Goal: Information Seeking & Learning: Understand process/instructions

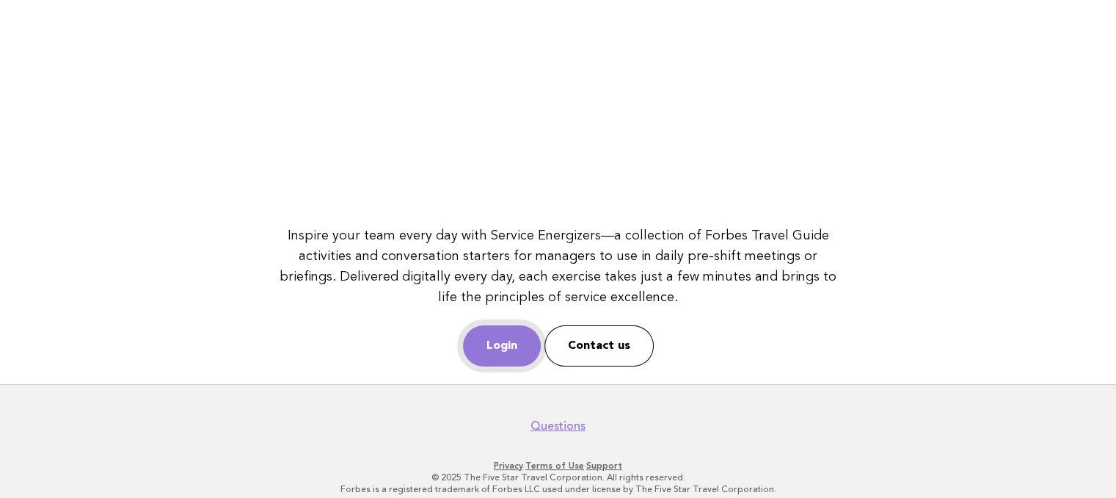
scroll to position [228, 0]
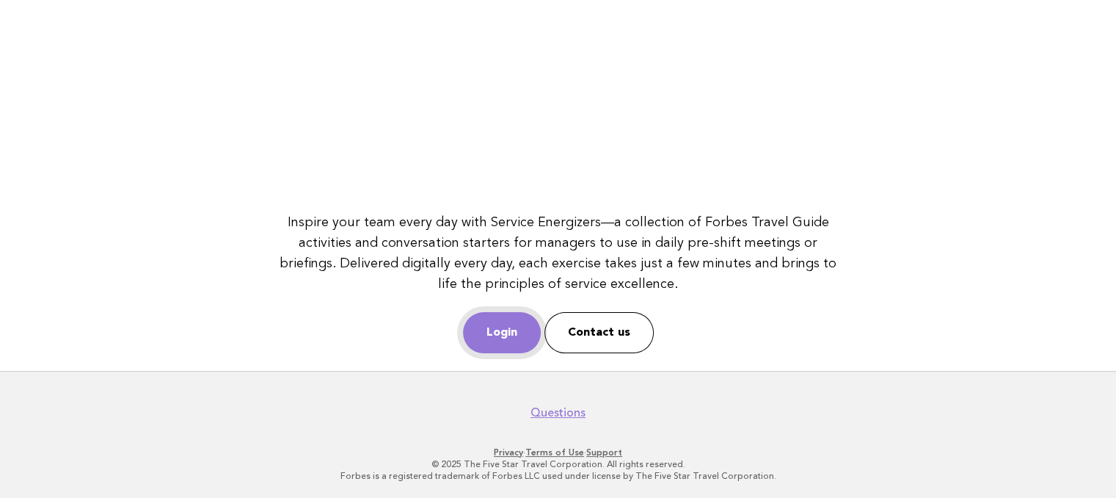
click at [490, 330] on link "Login" at bounding box center [502, 332] width 78 height 41
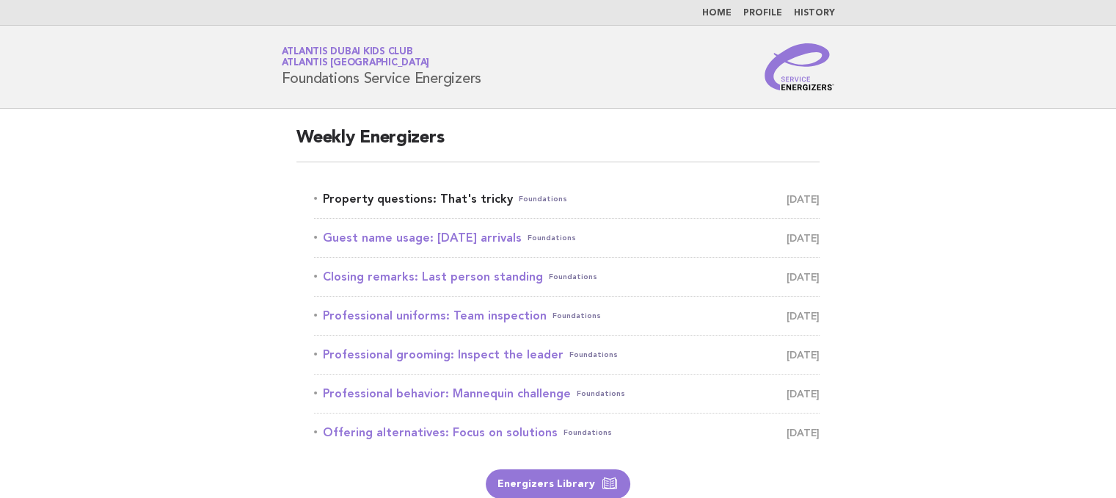
click at [390, 206] on link "Property questions: That's tricky Foundations August 31" at bounding box center [567, 199] width 506 height 21
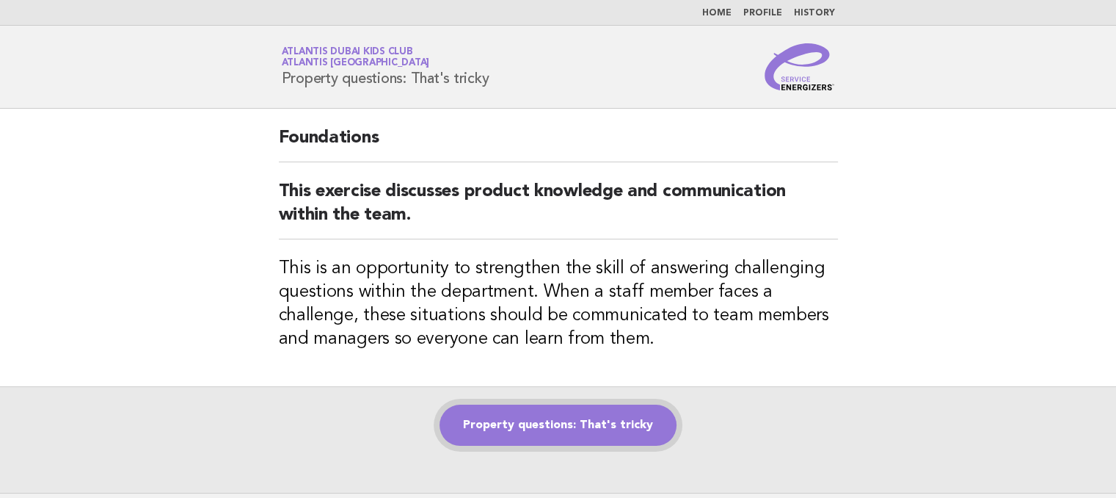
click at [521, 415] on link "Property questions: That's tricky" at bounding box center [558, 424] width 237 height 41
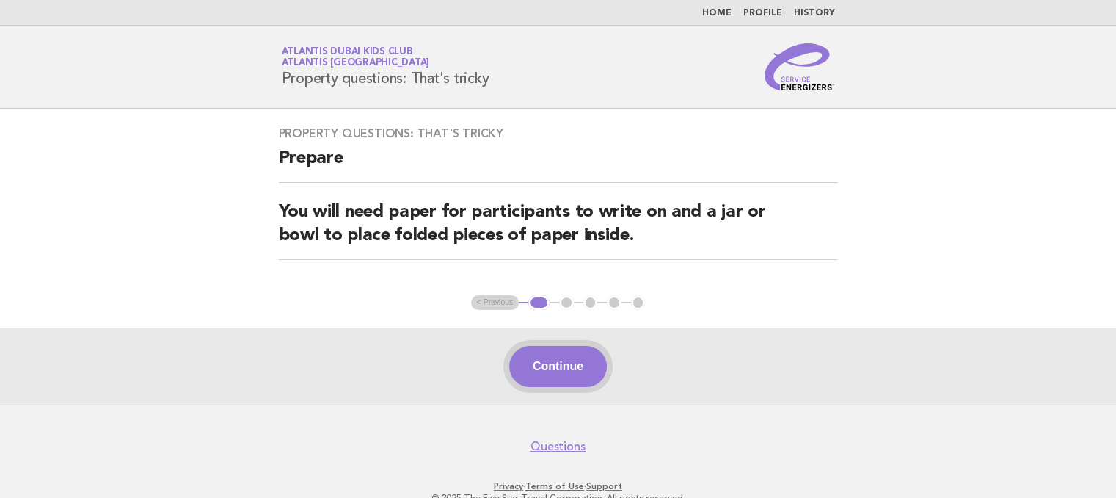
click at [526, 358] on button "Continue" at bounding box center [558, 366] width 98 height 41
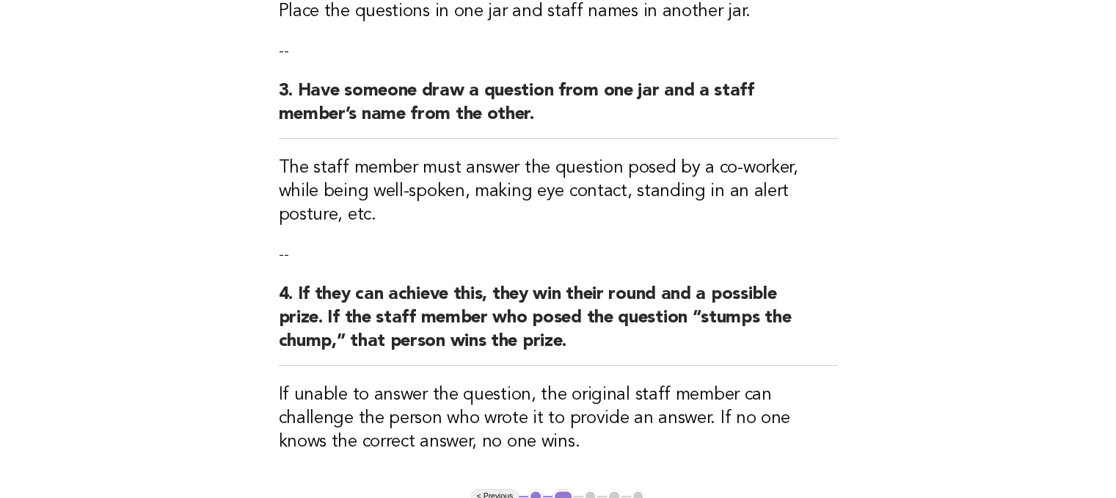
scroll to position [514, 0]
